Goal: Information Seeking & Learning: Learn about a topic

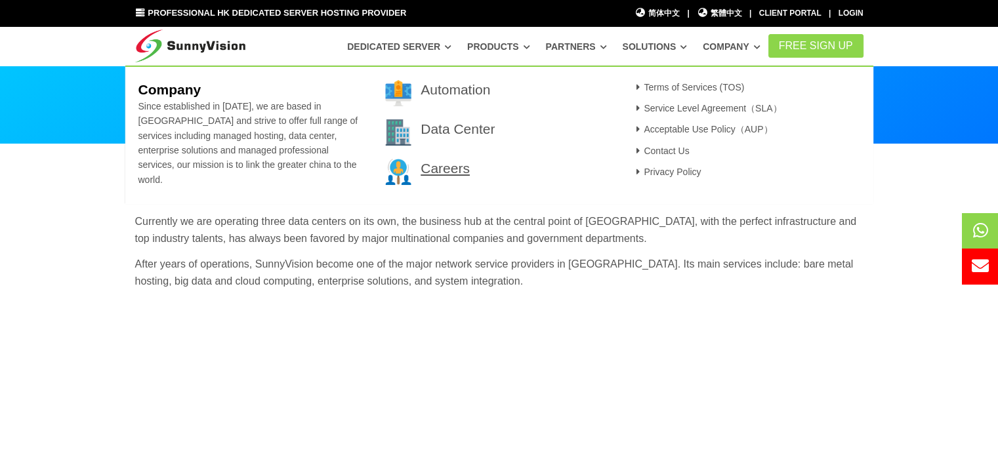
click at [444, 169] on link "Careers" at bounding box center [445, 168] width 49 height 15
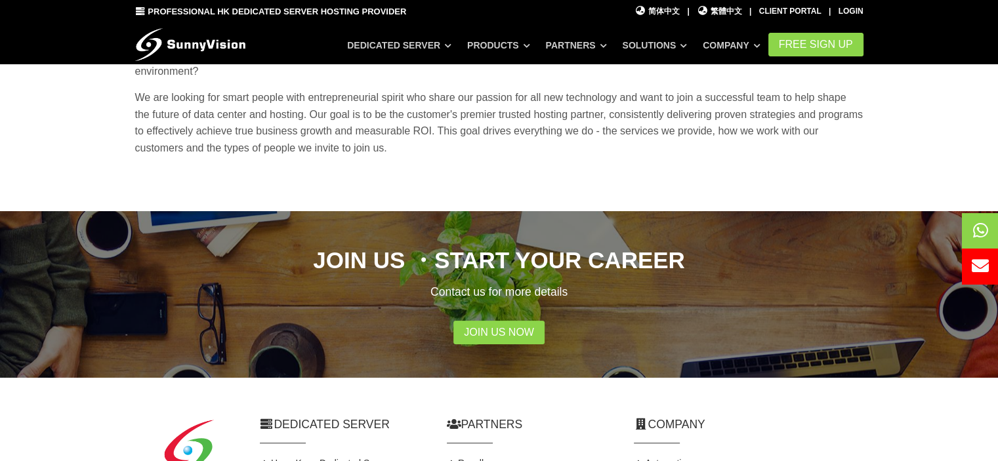
scroll to position [394, 0]
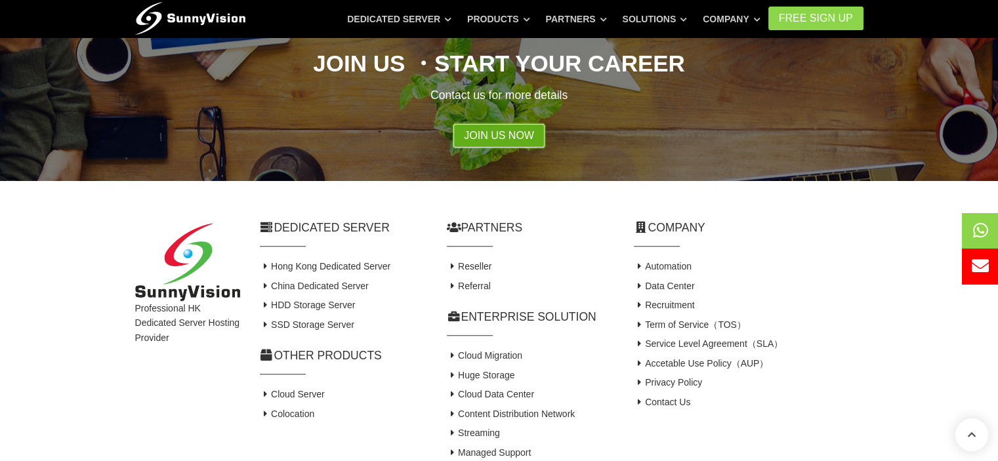
click at [526, 124] on link "Join Us Now" at bounding box center [499, 136] width 91 height 24
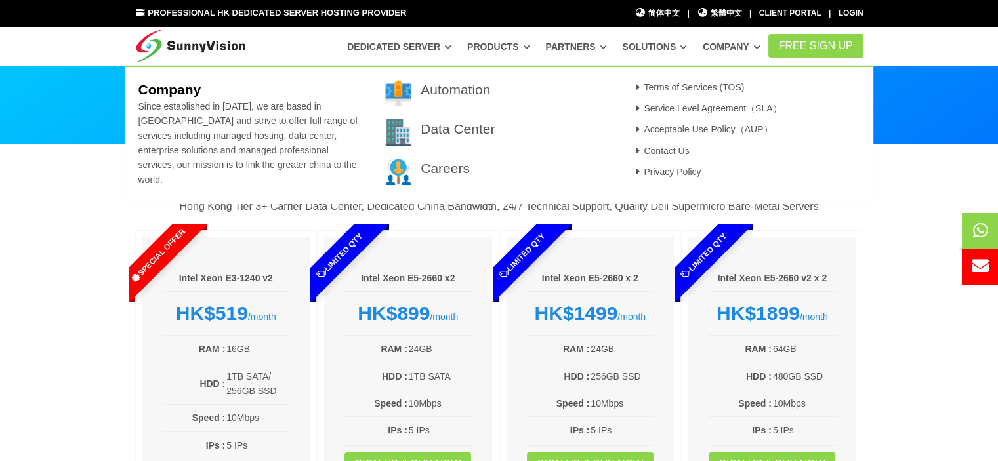
click at [730, 48] on link "Company" at bounding box center [732, 47] width 58 height 24
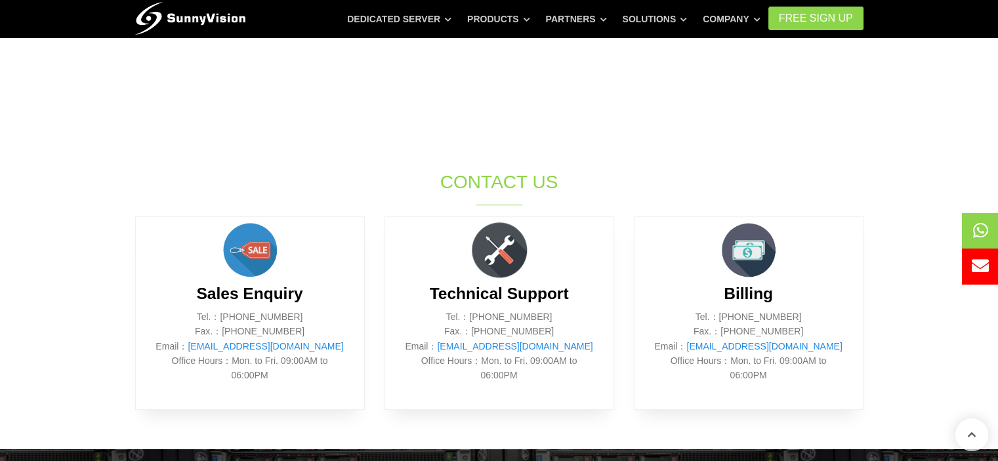
scroll to position [459, 0]
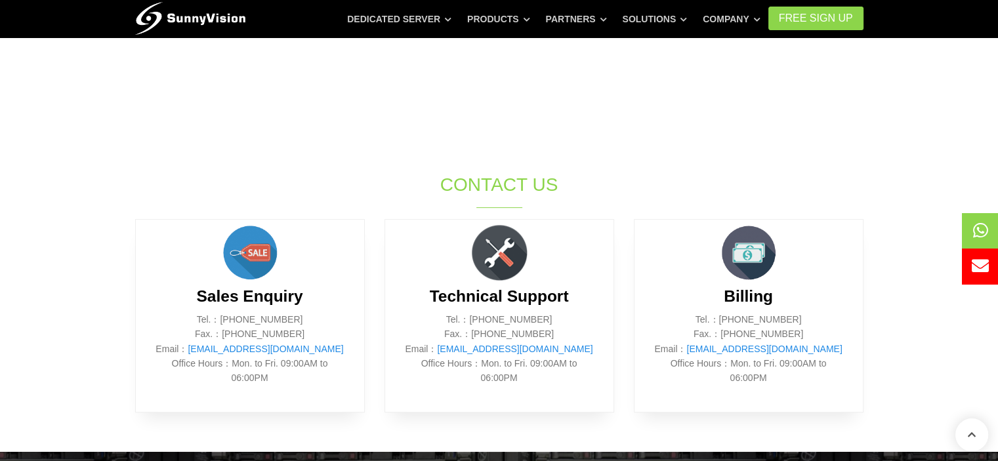
click at [192, 12] on img at bounding box center [190, 15] width 111 height 33
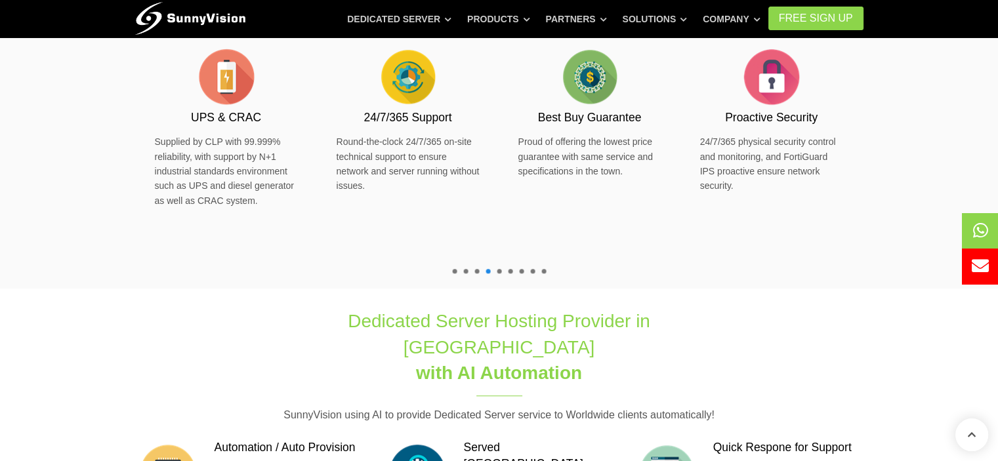
scroll to position [853, 0]
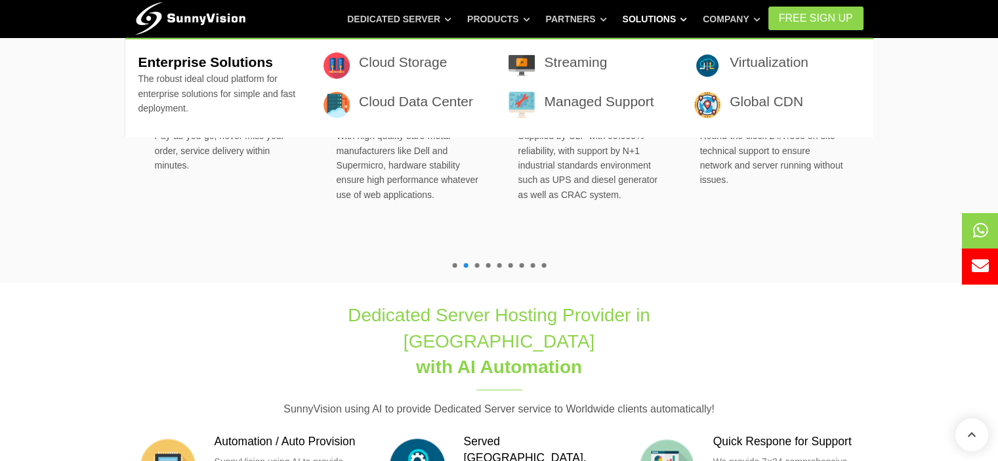
click at [666, 18] on link "Solutions" at bounding box center [654, 19] width 65 height 24
